Goal: Task Accomplishment & Management: Use online tool/utility

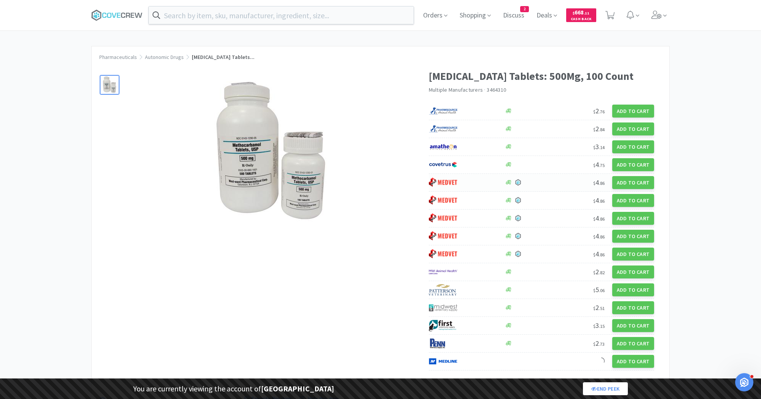
click at [463, 184] on div at bounding box center [463, 182] width 68 height 13
select select "1"
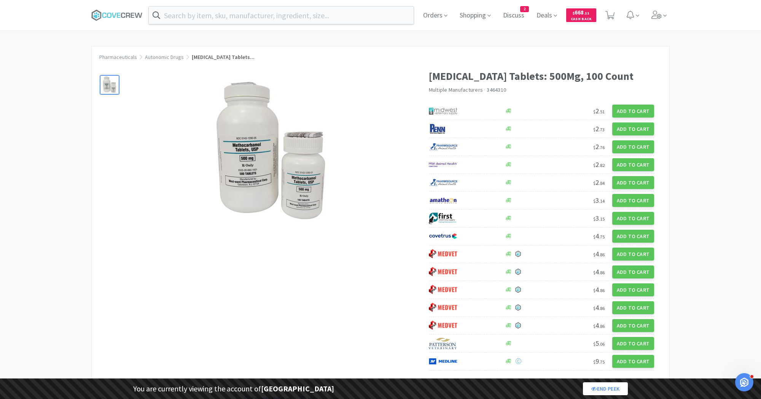
click at [470, 268] on div at bounding box center [463, 272] width 68 height 13
select select "1"
click at [483, 292] on div at bounding box center [463, 289] width 68 height 13
select select "1"
click at [481, 310] on div at bounding box center [463, 307] width 68 height 13
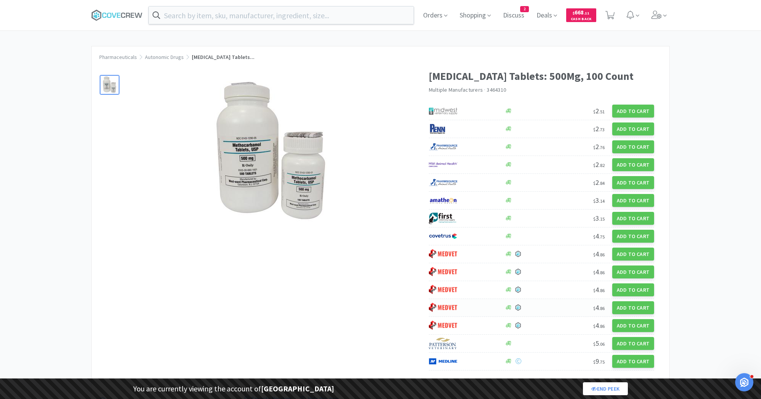
select select "1"
click at [474, 323] on div at bounding box center [463, 325] width 68 height 13
select select "1"
click at [463, 304] on div at bounding box center [463, 307] width 68 height 13
select select "1"
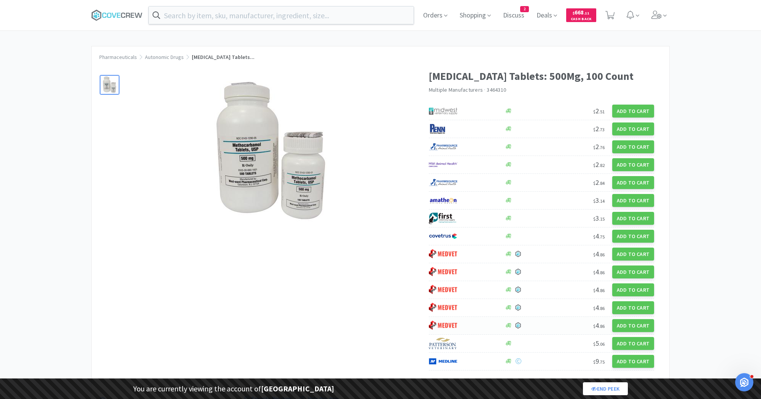
click at [455, 324] on img at bounding box center [443, 325] width 29 height 11
select select "1"
click at [485, 306] on div at bounding box center [463, 307] width 68 height 13
select select "1"
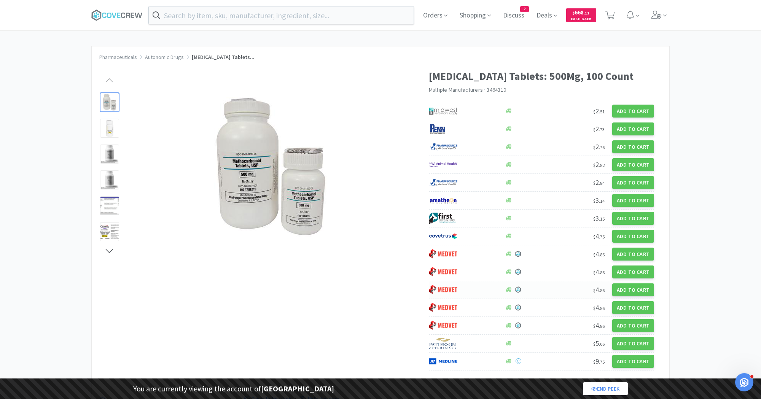
click at [465, 288] on div at bounding box center [463, 289] width 68 height 13
select select "1"
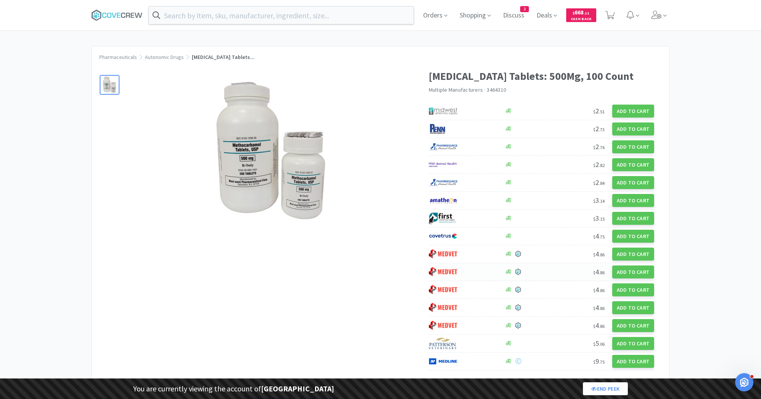
click at [473, 270] on div at bounding box center [463, 272] width 68 height 13
select select "1"
